Goal: Find specific page/section

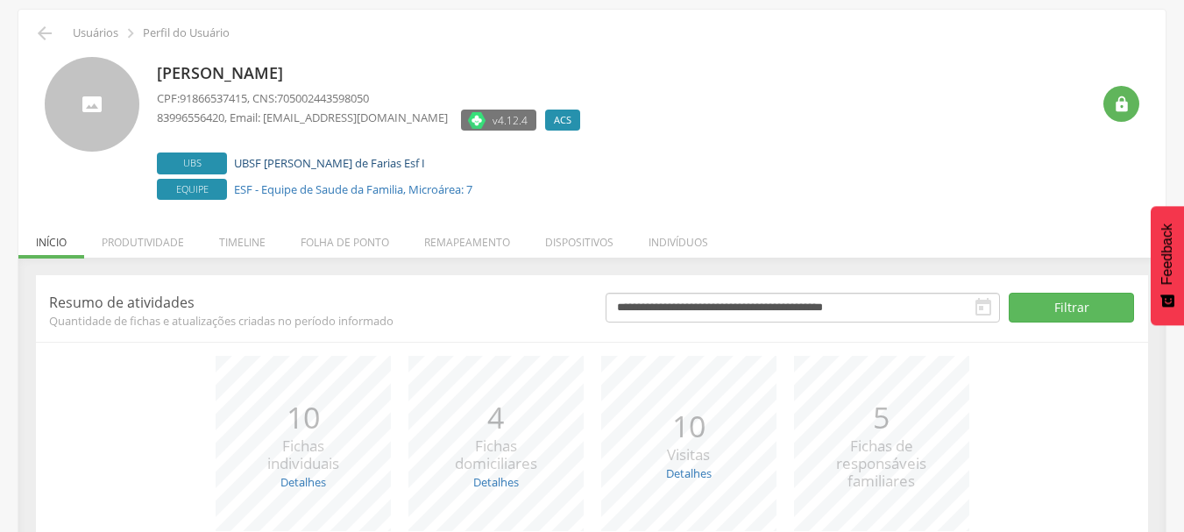
scroll to position [88, 0]
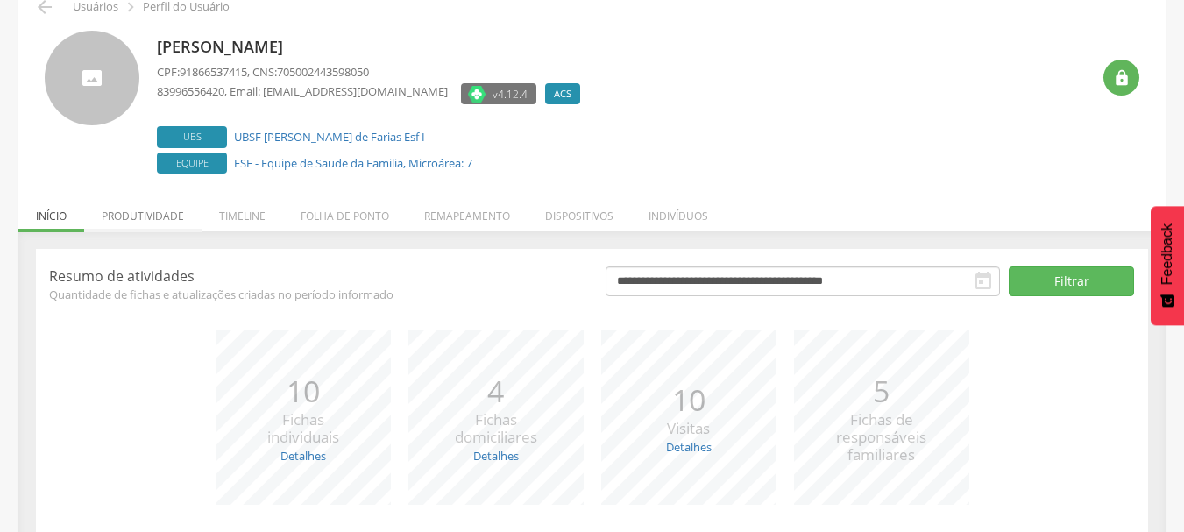
click at [175, 217] on li "Produtividade" at bounding box center [142, 211] width 117 height 41
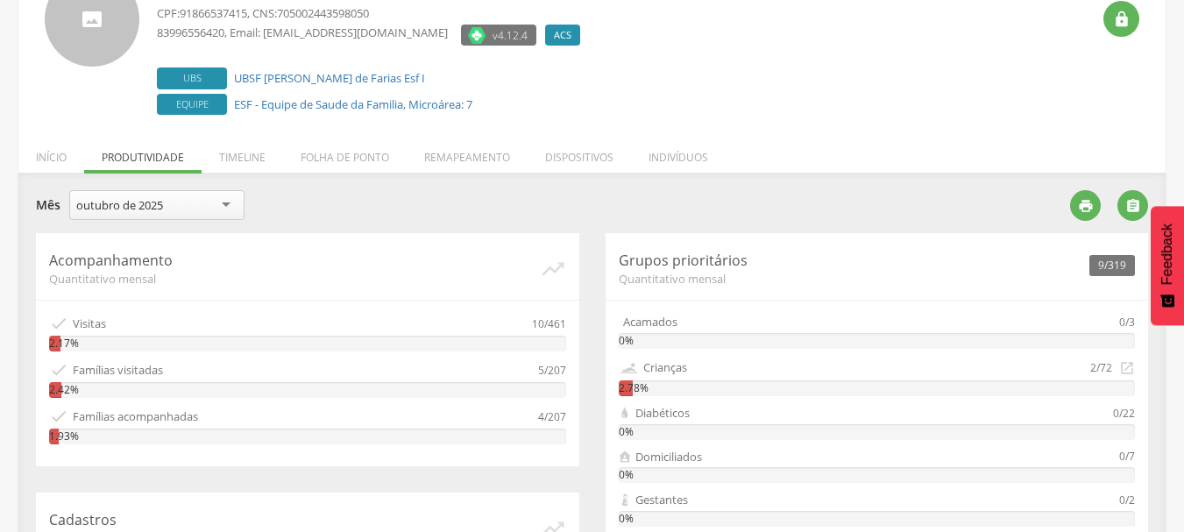
scroll to position [175, 0]
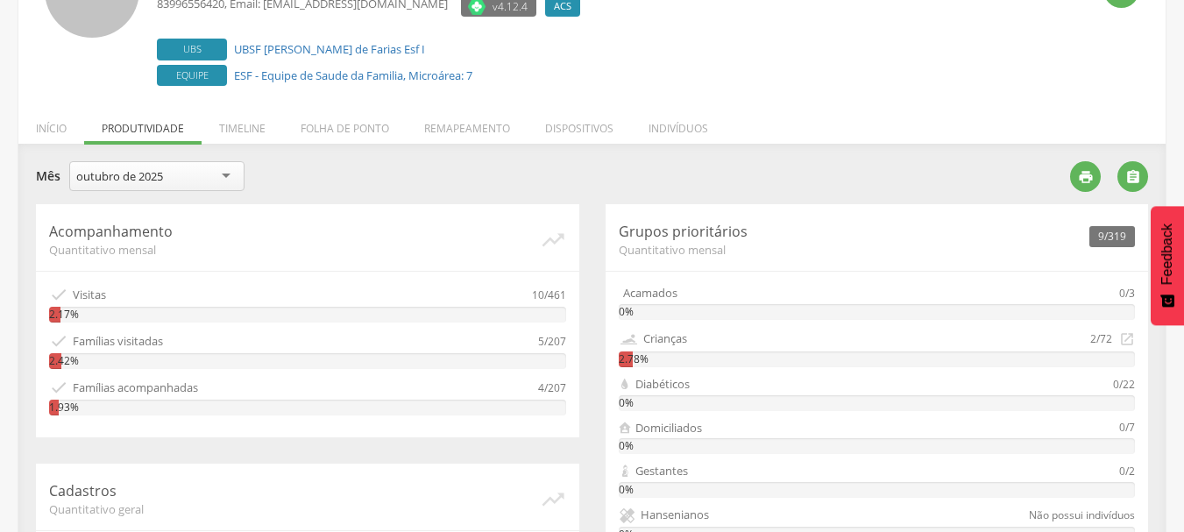
click at [196, 176] on div "outubro de 2025" at bounding box center [156, 176] width 175 height 30
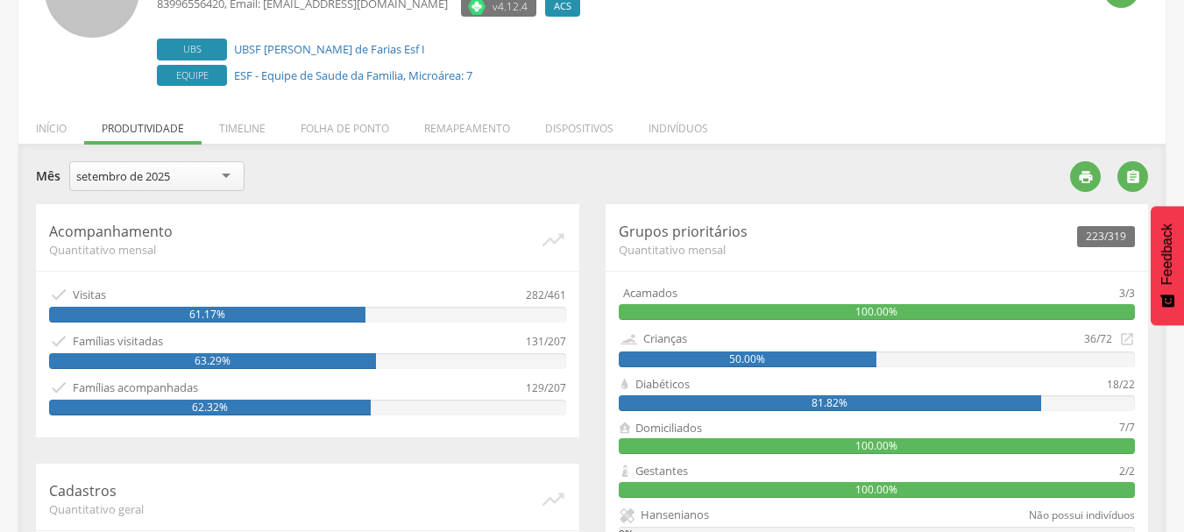
click at [214, 181] on div "setembro de 2025" at bounding box center [156, 176] width 175 height 30
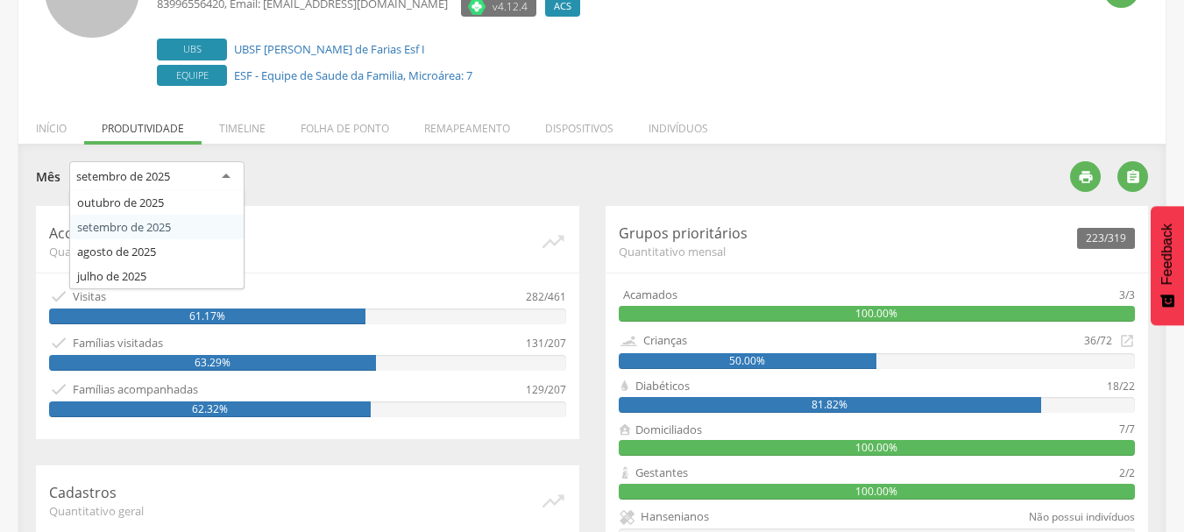
click at [336, 177] on div "**********" at bounding box center [546, 179] width 1021 height 36
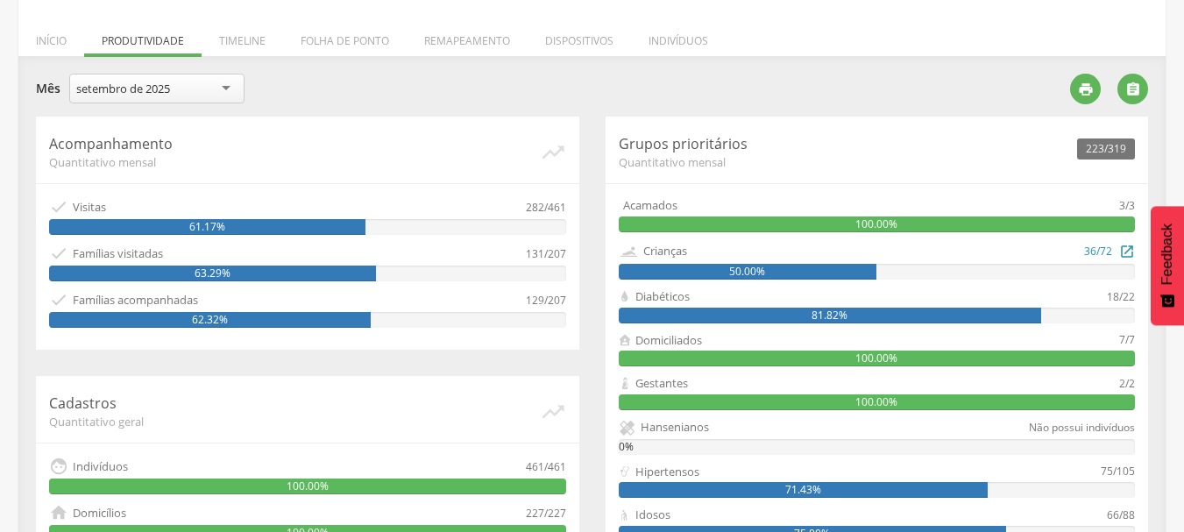
scroll to position [351, 0]
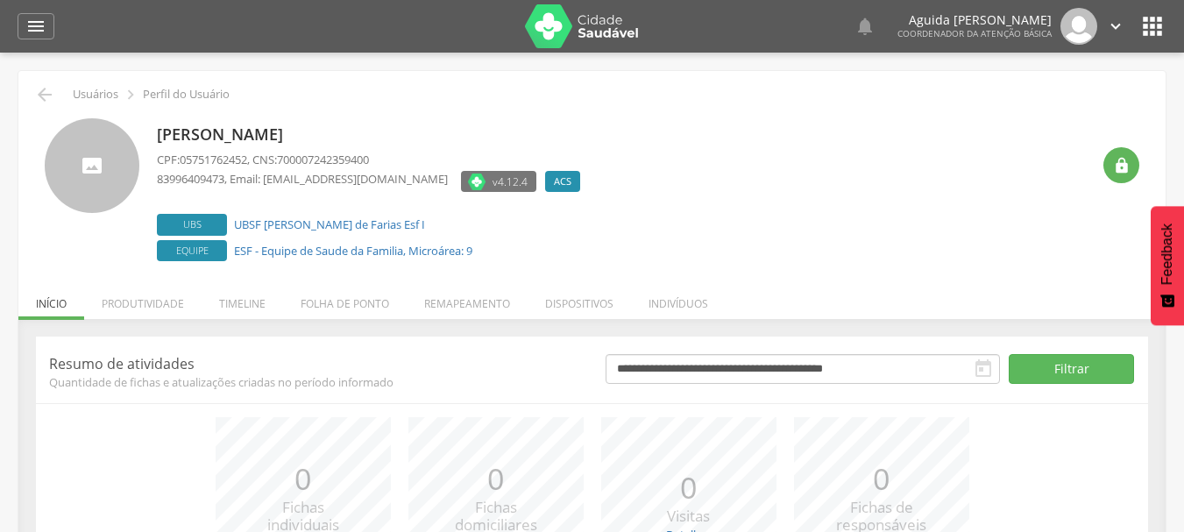
click at [1151, 26] on icon "" at bounding box center [1152, 26] width 28 height 28
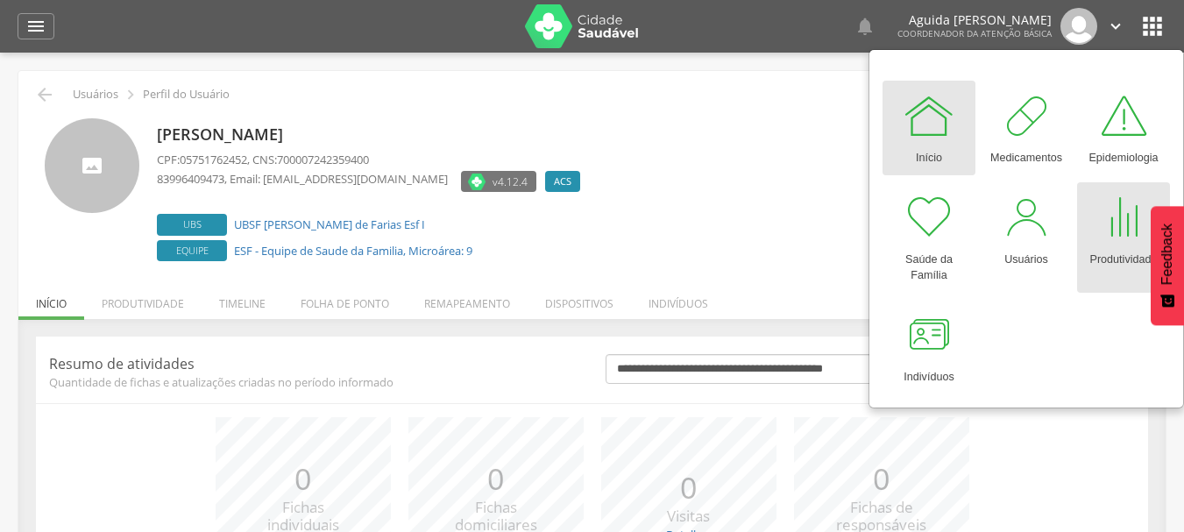
click at [1112, 247] on div "Produtividade" at bounding box center [1122, 256] width 67 height 25
